Goal: Complete application form

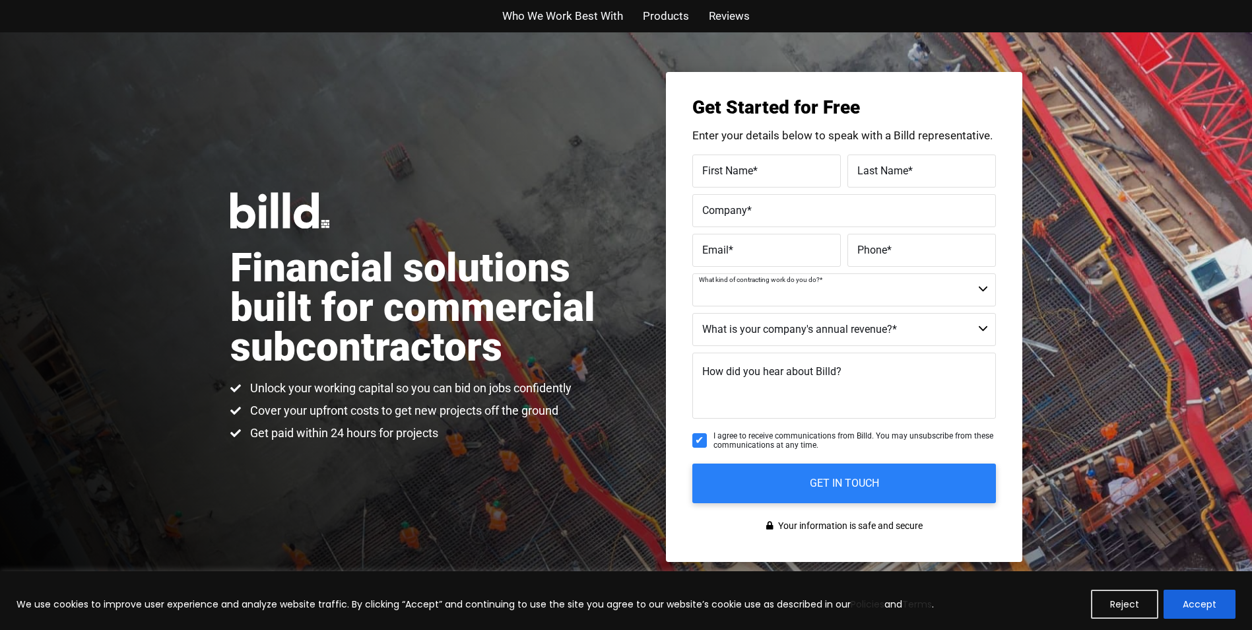
click at [981, 286] on select "Commercial Commercial and Residential Residential Not a Contractor" at bounding box center [844, 289] width 304 height 33
select select "Not a Contractor"
click at [692, 273] on select "Commercial Commercial and Residential Residential Not a Contractor" at bounding box center [844, 289] width 304 height 33
click at [983, 327] on select "$40M + $25M - $40M $8M - $25M $4M - $8M $2M - $4M $1M - $2M Less than $1M" at bounding box center [844, 329] width 304 height 33
select select "$1M - $2M"
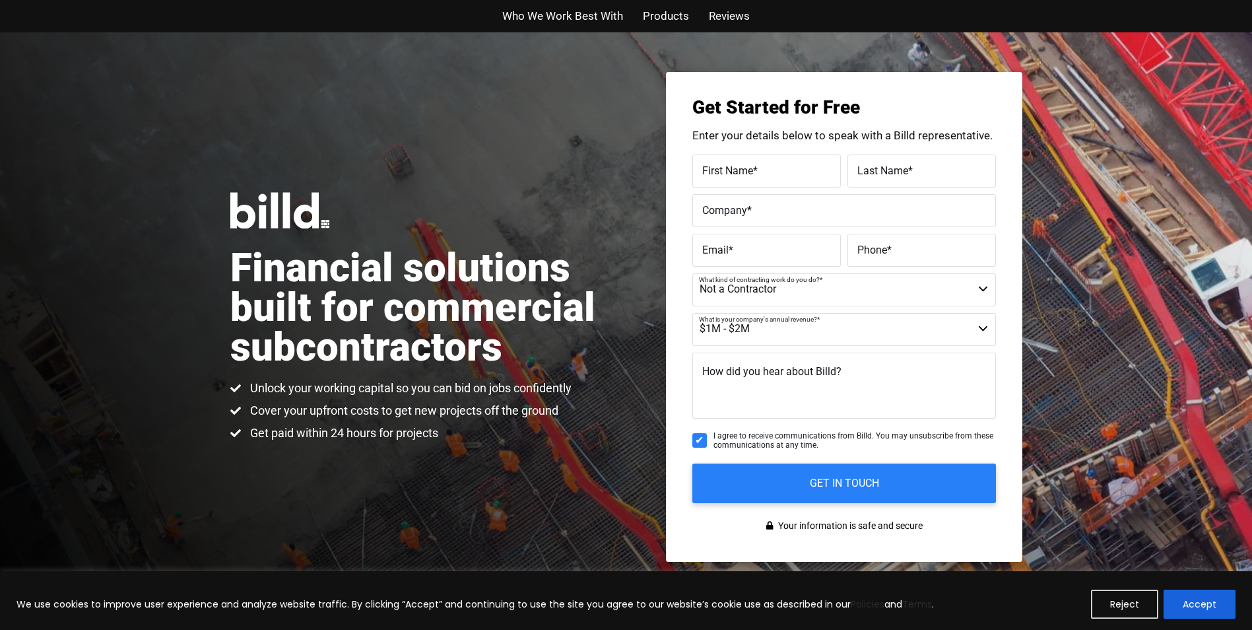
click at [692, 313] on select "$40M + $25M - $40M $8M - $25M $4M - $8M $2M - $4M $1M - $2M Less than $1M" at bounding box center [844, 329] width 304 height 33
click at [758, 162] on label "First Name *" at bounding box center [766, 170] width 129 height 19
click at [758, 162] on input "First Name *" at bounding box center [766, 170] width 148 height 33
click at [734, 177] on input "First Name *" at bounding box center [766, 170] width 148 height 33
type input "jim flynn"
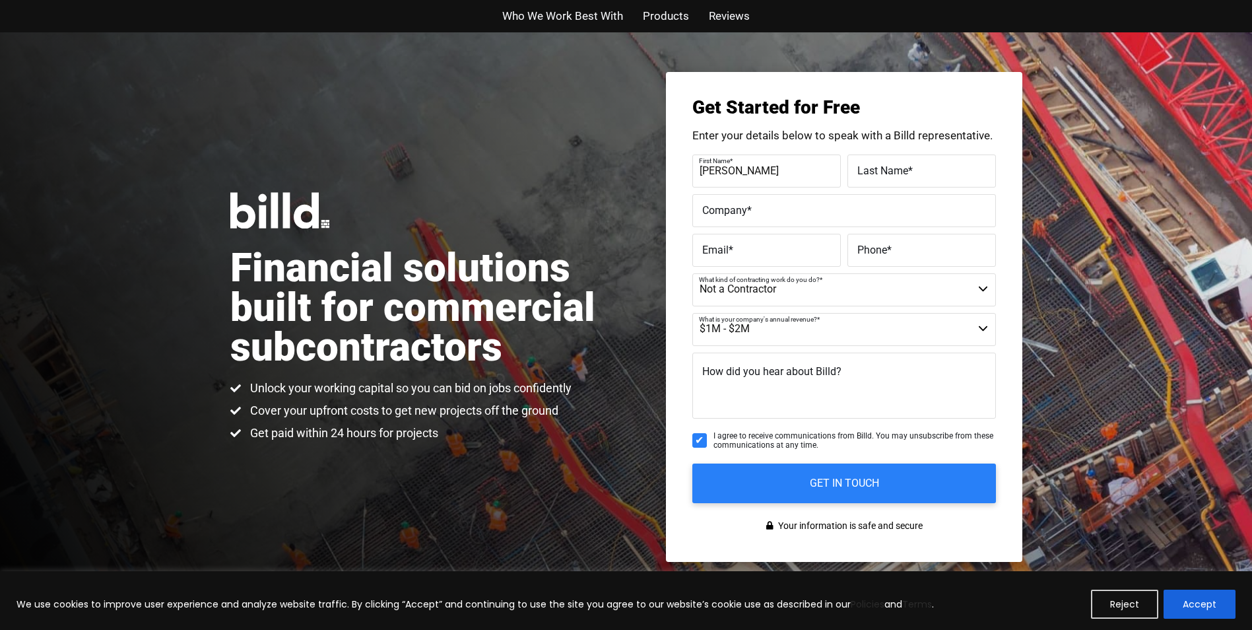
type input "jim flynn"
type input "jflynn@rjcapital.us"
click at [758, 206] on label "Company *" at bounding box center [844, 210] width 284 height 19
click at [758, 206] on input "Company *" at bounding box center [844, 210] width 304 height 33
type input "R J Capital"
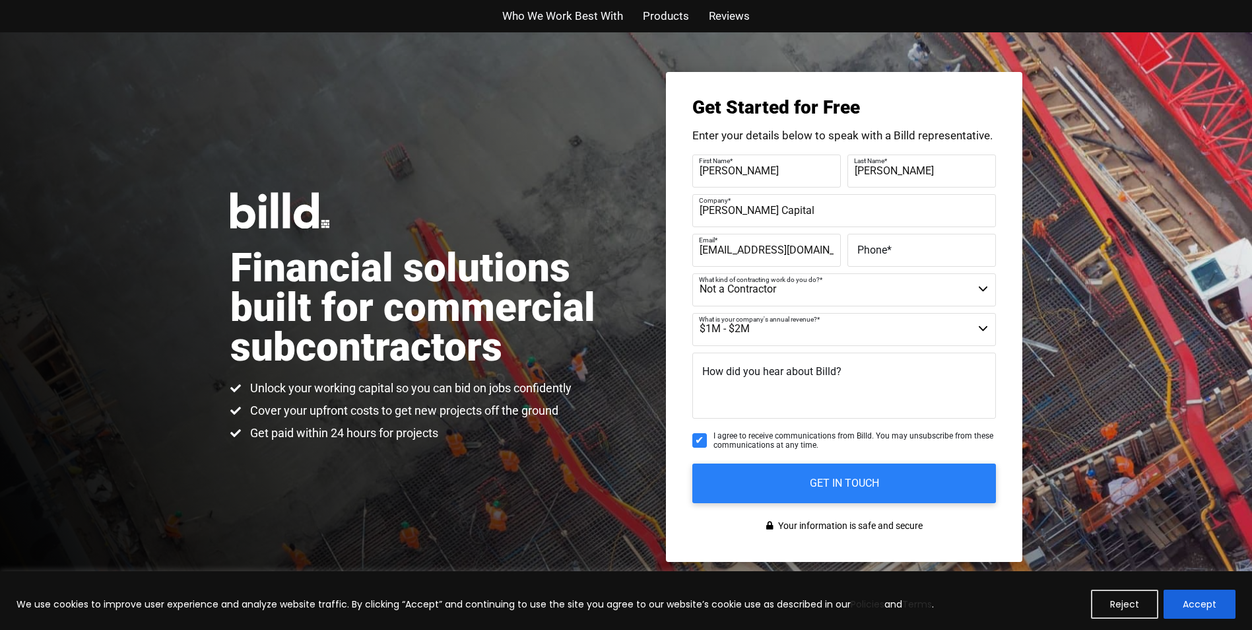
click at [880, 244] on span "Phone" at bounding box center [872, 249] width 30 height 13
click at [880, 244] on input "Phone *" at bounding box center [921, 250] width 148 height 33
click at [883, 247] on label "Phone *" at bounding box center [921, 249] width 129 height 19
click at [883, 247] on input "Phone *" at bounding box center [921, 250] width 148 height 33
type input "(828) 483-6883"
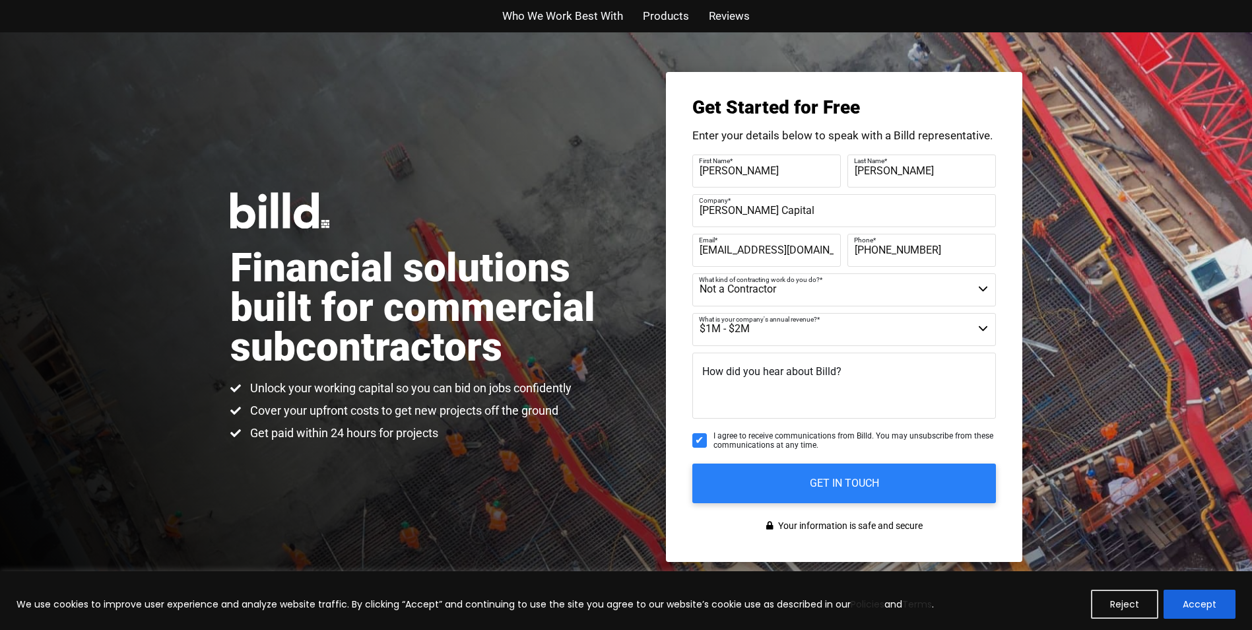
click at [982, 286] on select "Commercial Commercial and Residential Residential Not a Contractor" at bounding box center [844, 289] width 304 height 33
click at [823, 480] on input "GET IN TOUCH" at bounding box center [843, 483] width 319 height 42
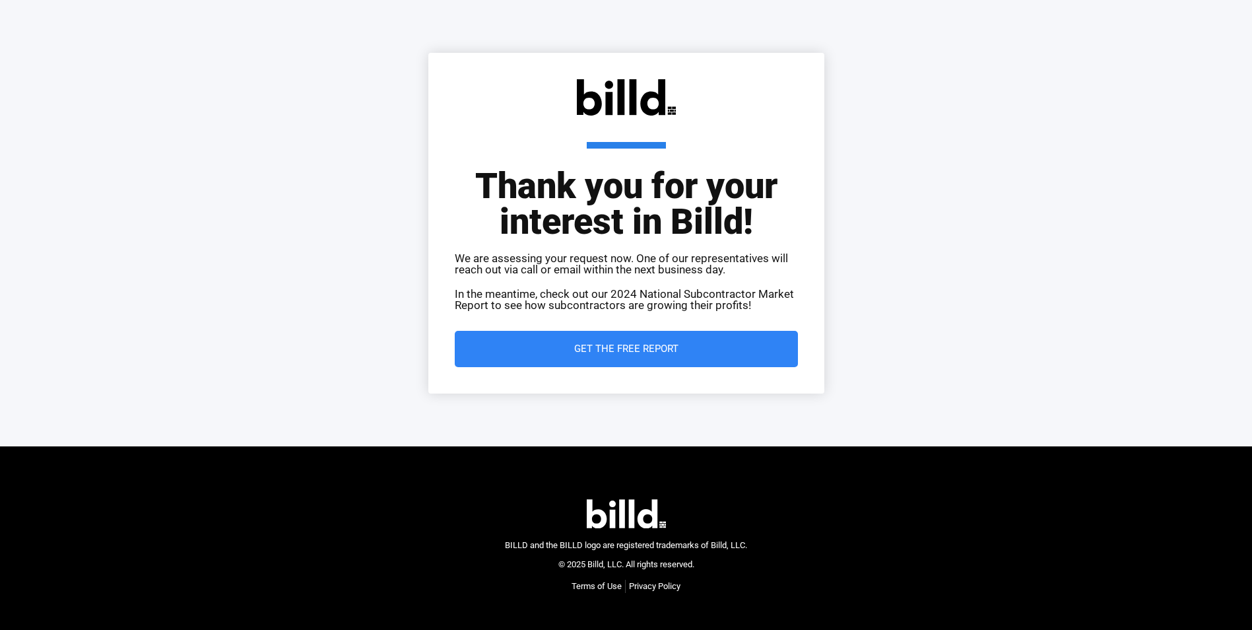
click at [617, 344] on span "Get the Free Report" at bounding box center [626, 349] width 104 height 10
